Goal: Navigation & Orientation: Find specific page/section

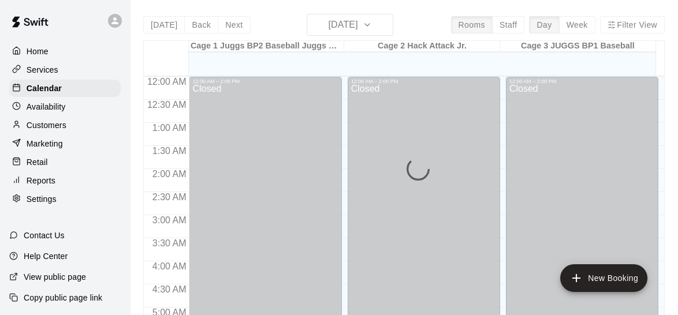
scroll to position [822, 0]
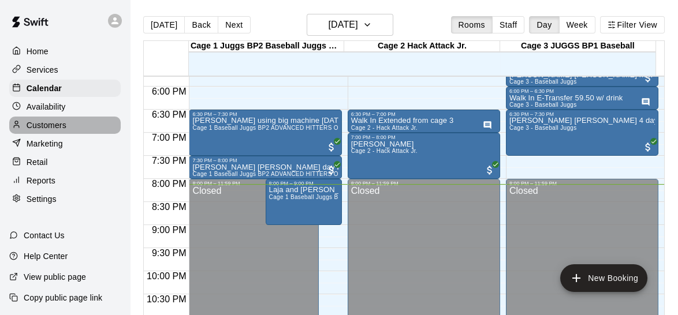
drag, startPoint x: 301, startPoint y: 193, endPoint x: 66, endPoint y: 130, distance: 243.9
click at [66, 130] on p "Customers" at bounding box center [47, 126] width 40 height 12
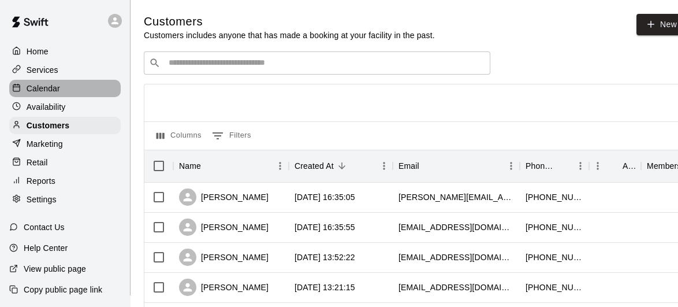
click at [46, 91] on p "Calendar" at bounding box center [43, 89] width 33 height 12
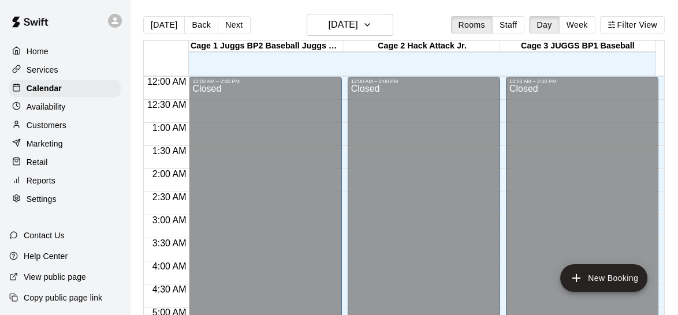
scroll to position [822, 0]
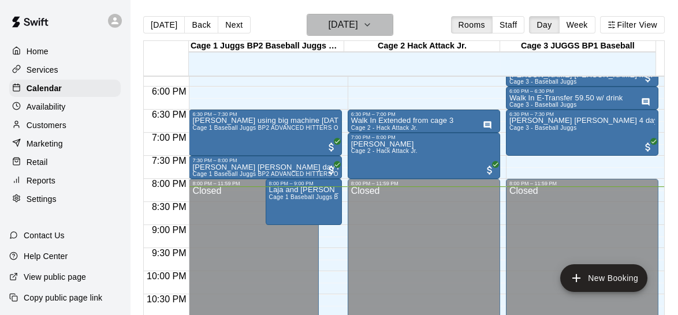
click at [372, 18] on icon "button" at bounding box center [367, 25] width 9 height 14
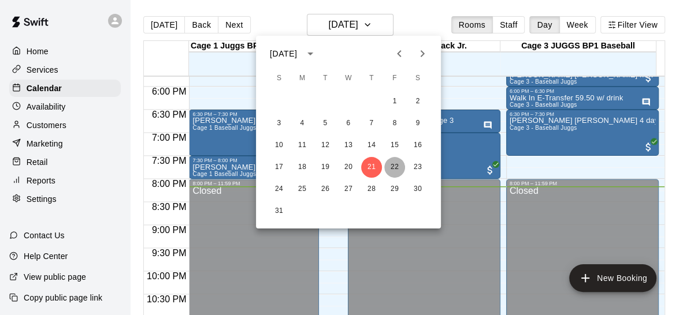
click at [392, 161] on button "22" at bounding box center [394, 167] width 21 height 21
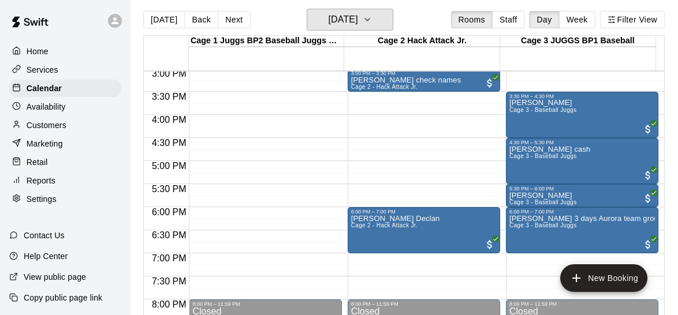
scroll to position [691, 0]
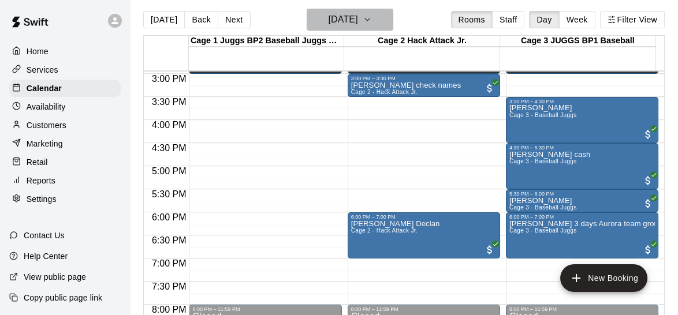
click at [357, 23] on h6 "[DATE]" at bounding box center [342, 20] width 29 height 16
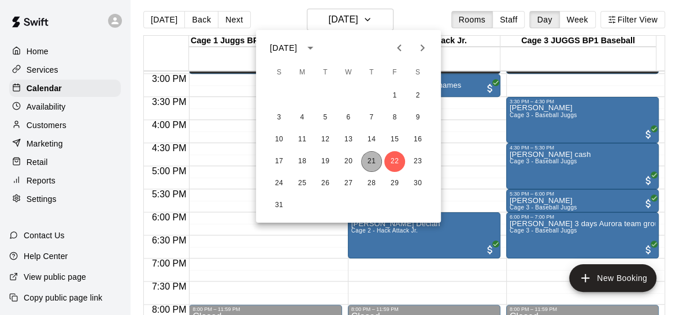
click at [371, 161] on button "21" at bounding box center [371, 161] width 21 height 21
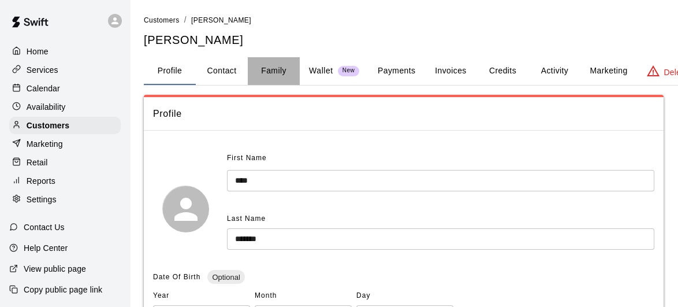
click at [280, 71] on button "Family" at bounding box center [274, 71] width 52 height 28
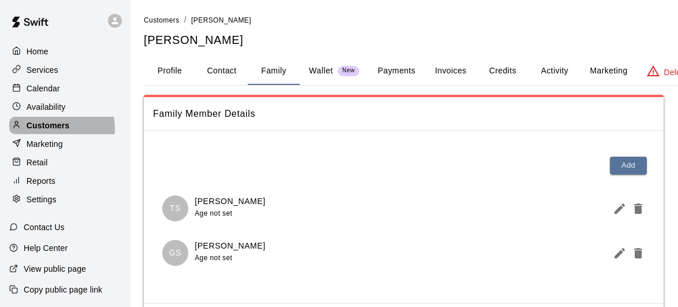
click at [61, 131] on p "Customers" at bounding box center [48, 126] width 43 height 12
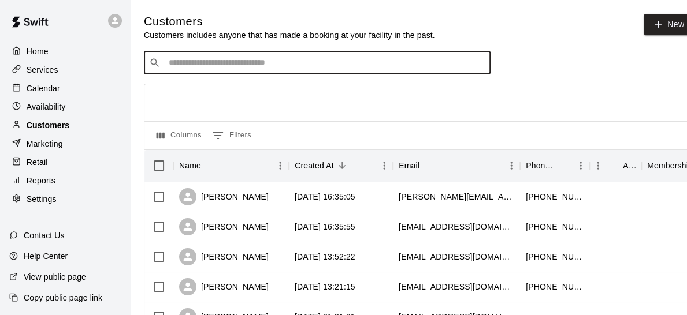
click at [344, 66] on input "Search customers by name or email" at bounding box center [325, 63] width 320 height 12
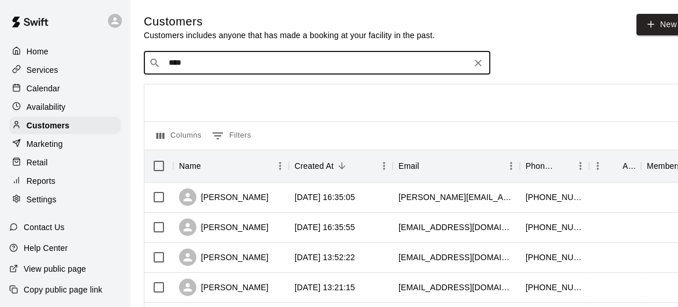
type input "*****"
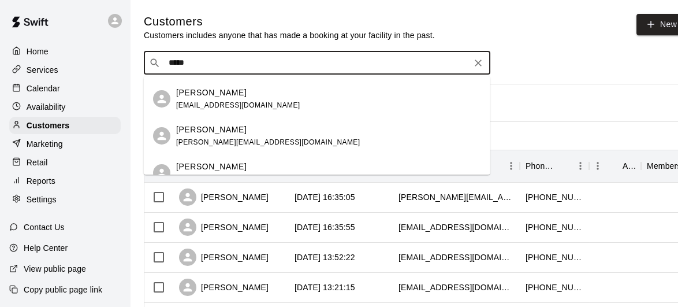
scroll to position [84, 0]
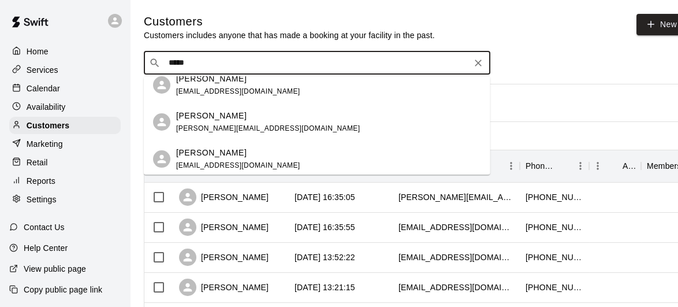
click at [386, 147] on div "Alessio Casasanta intarcda@yahoo.com" at bounding box center [328, 159] width 305 height 25
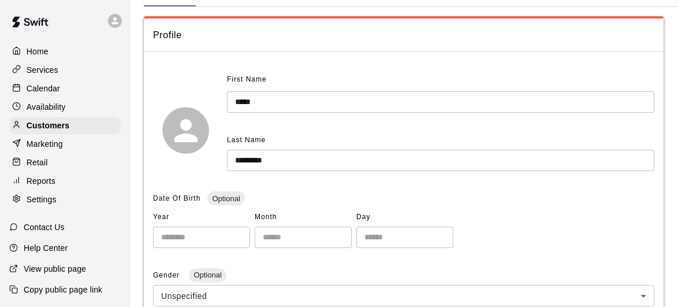
scroll to position [25, 0]
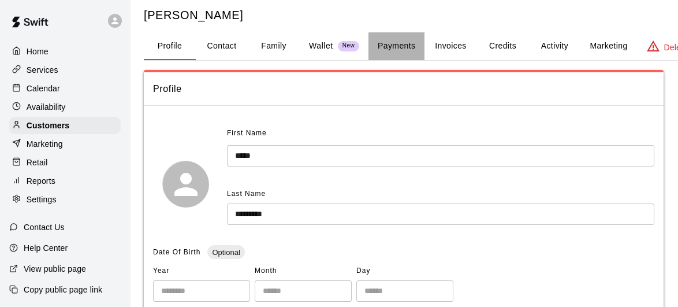
click at [394, 48] on button "Payments" at bounding box center [396, 46] width 56 height 28
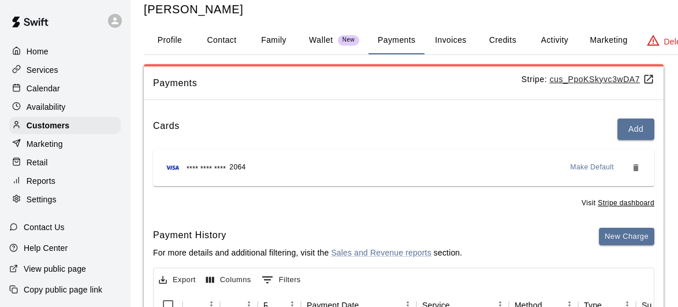
scroll to position [0, 0]
